Goal: Navigation & Orientation: Find specific page/section

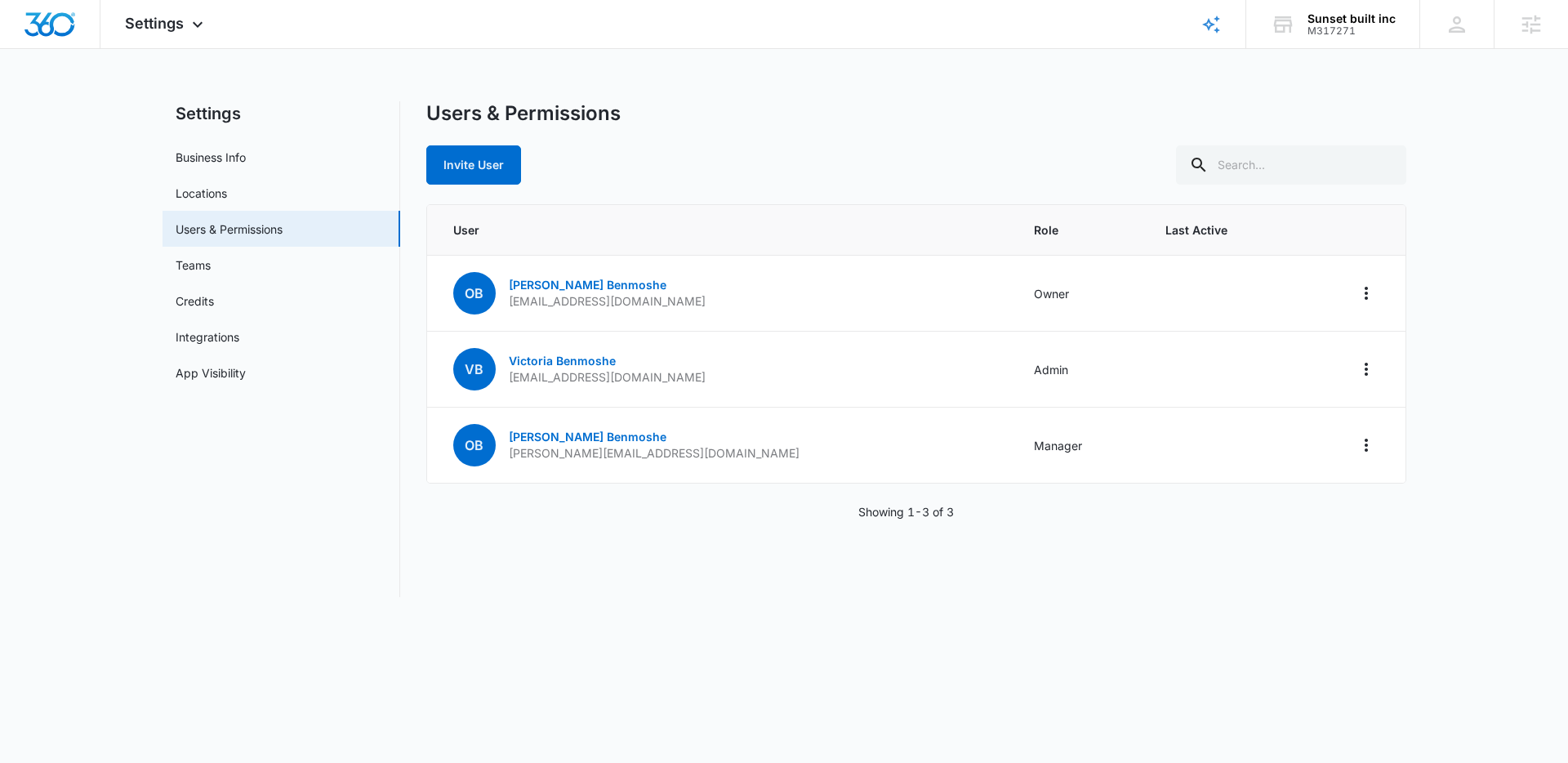
drag, startPoint x: 0, startPoint y: 0, endPoint x: 800, endPoint y: 101, distance: 806.4
click at [800, 101] on div "Users & Permissions" at bounding box center [916, 113] width 980 height 24
click at [65, 23] on img "Dashboard" at bounding box center [50, 24] width 53 height 24
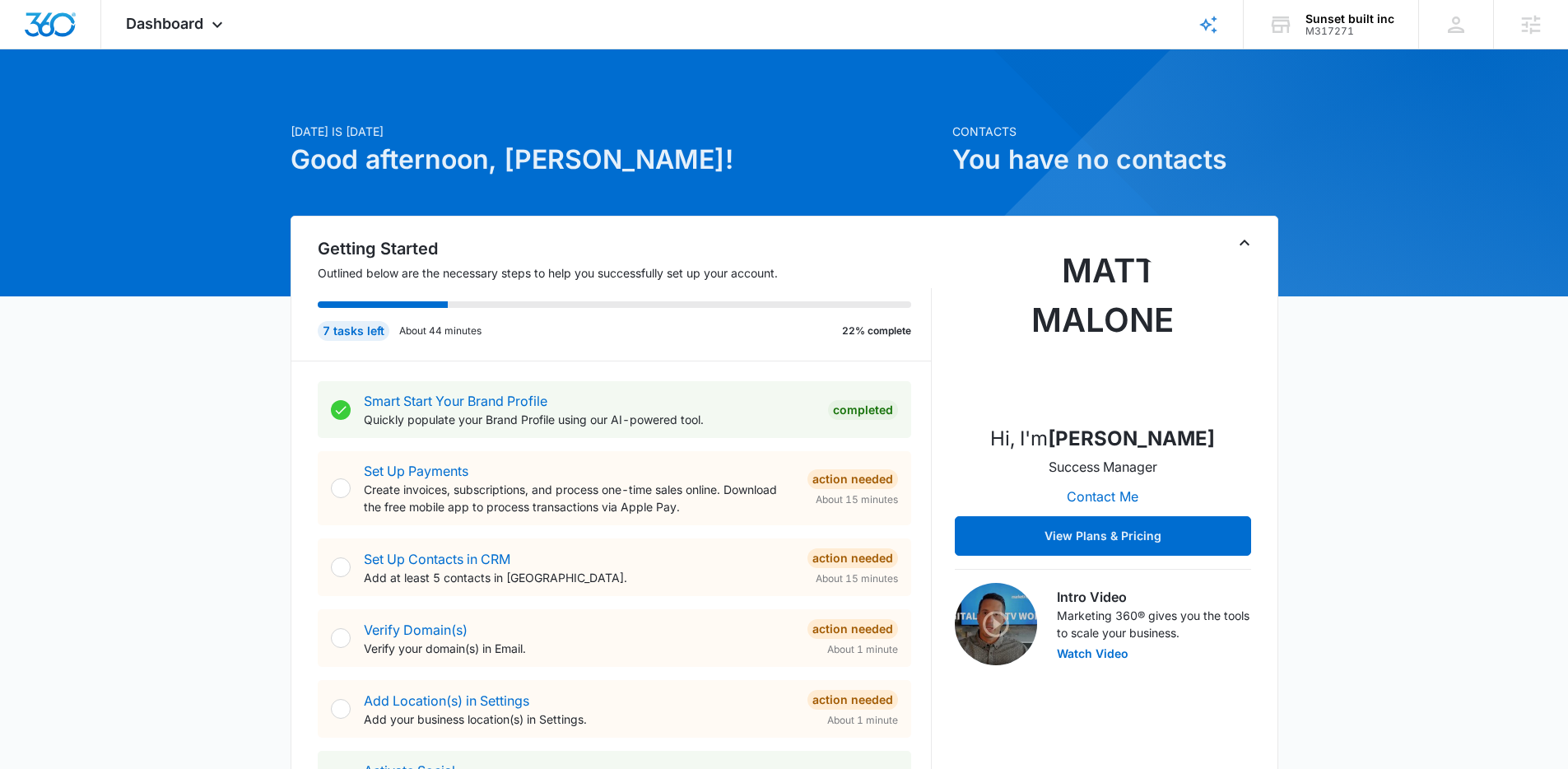
click at [1242, 244] on icon "Toggle Collapse" at bounding box center [1244, 243] width 20 height 20
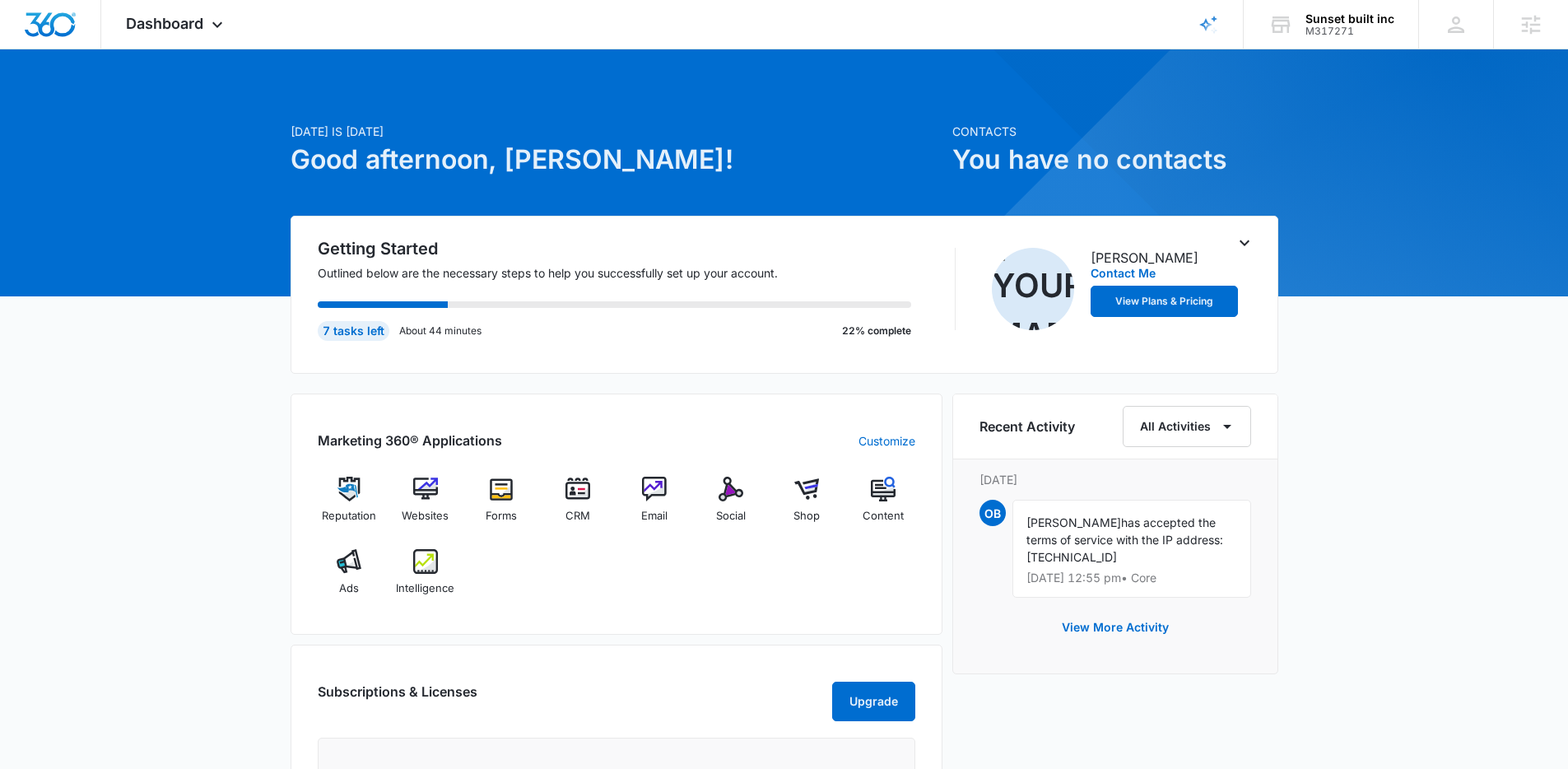
click at [1244, 243] on icon "Toggle Collapse" at bounding box center [1244, 243] width 10 height 6
